Goal: Transaction & Acquisition: Download file/media

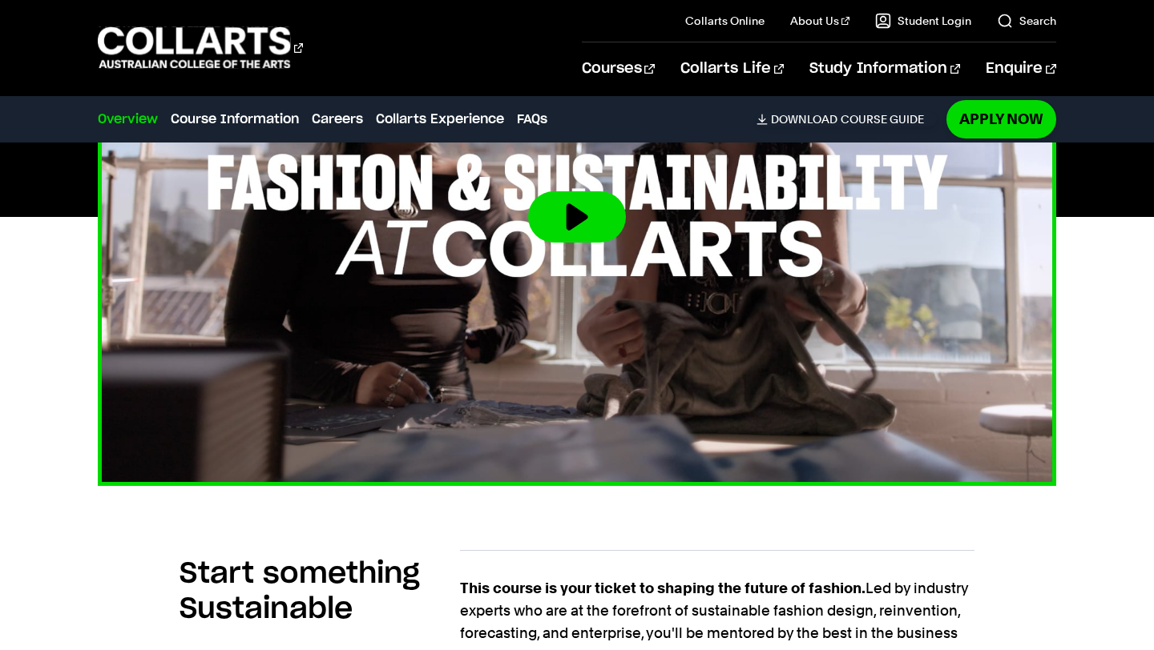
scroll to position [692, 0]
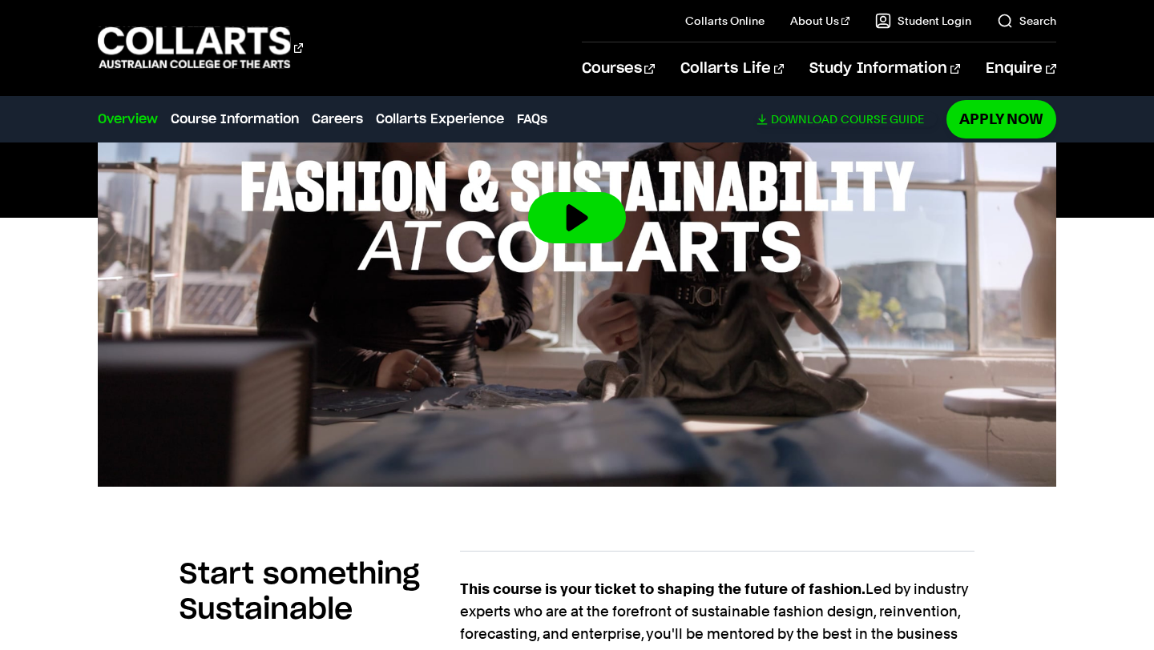
click at [843, 117] on link "Download Course Guide" at bounding box center [846, 119] width 180 height 14
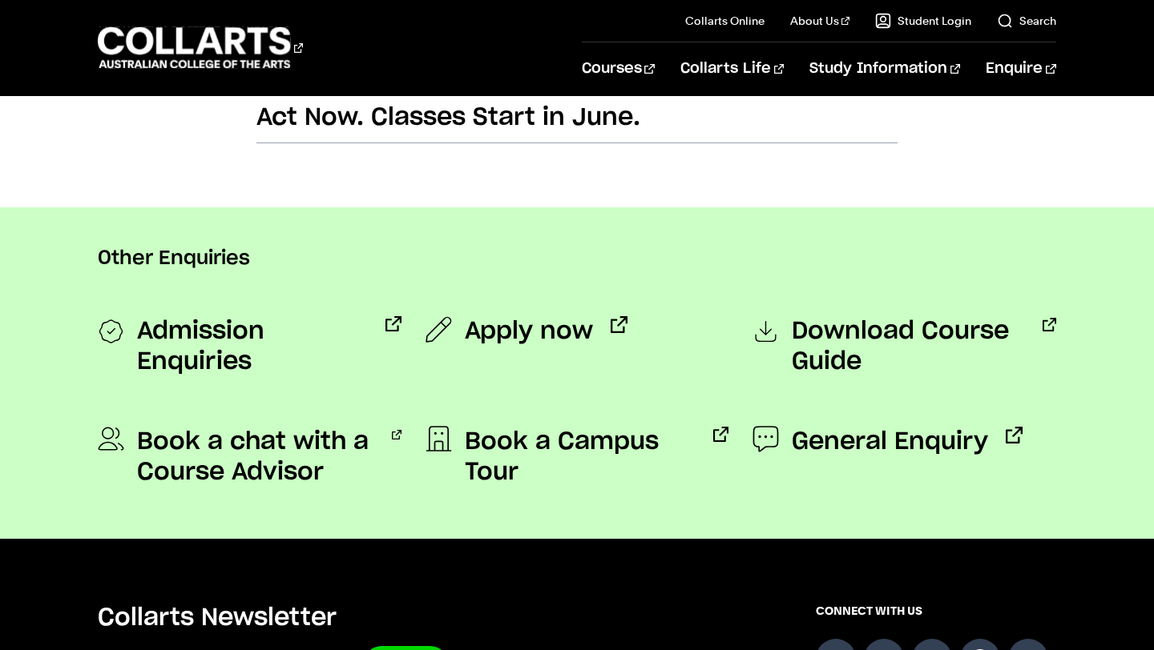
scroll to position [1176, 0]
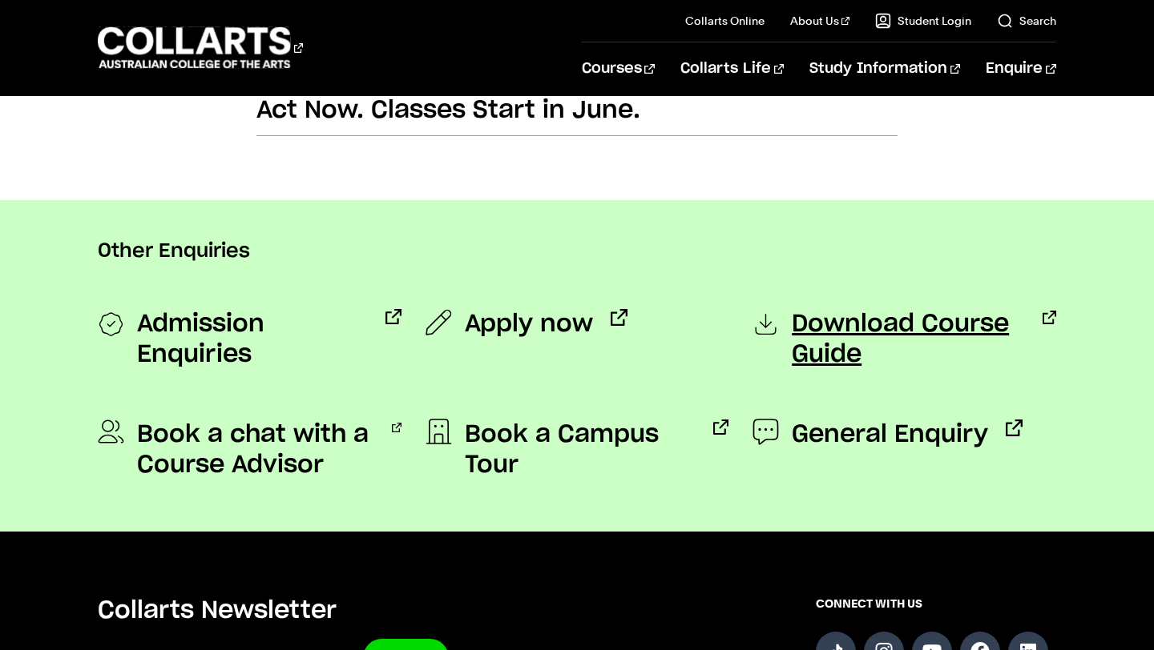
click at [835, 333] on span "Download Course Guide" at bounding box center [907, 339] width 233 height 61
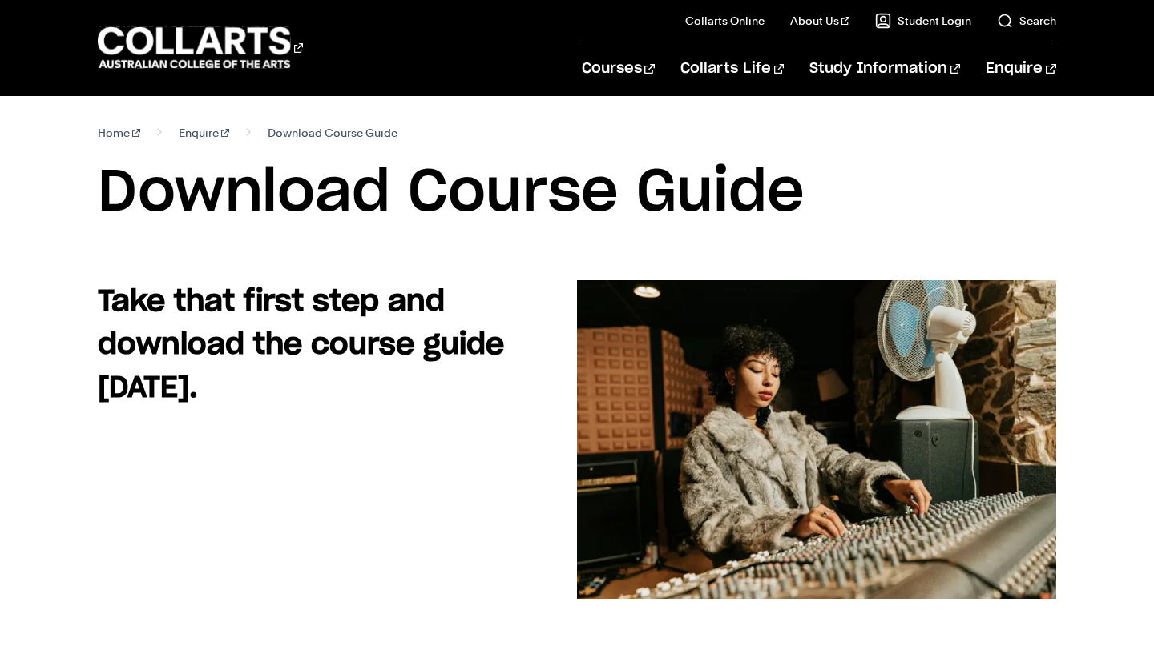
drag, startPoint x: 803, startPoint y: 188, endPoint x: 427, endPoint y: 183, distance: 376.5
click at [426, 183] on h1 "Download Course Guide" at bounding box center [576, 193] width 957 height 72
click at [427, 183] on h1 "Download Course Guide" at bounding box center [576, 193] width 957 height 72
